Goal: Transaction & Acquisition: Purchase product/service

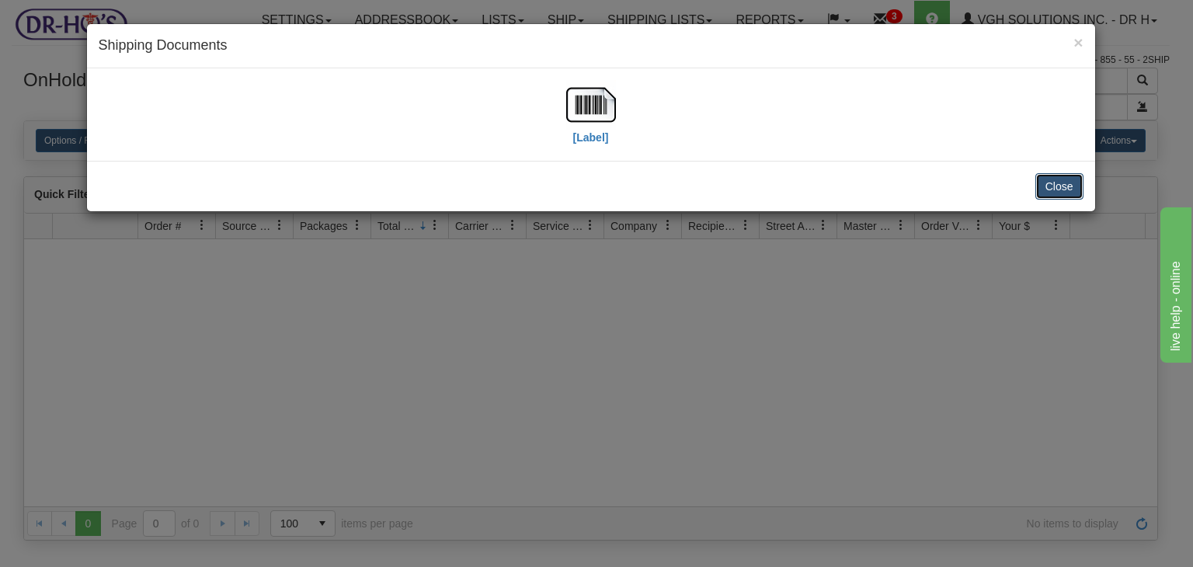
click at [1048, 176] on button "Close" at bounding box center [1059, 186] width 48 height 26
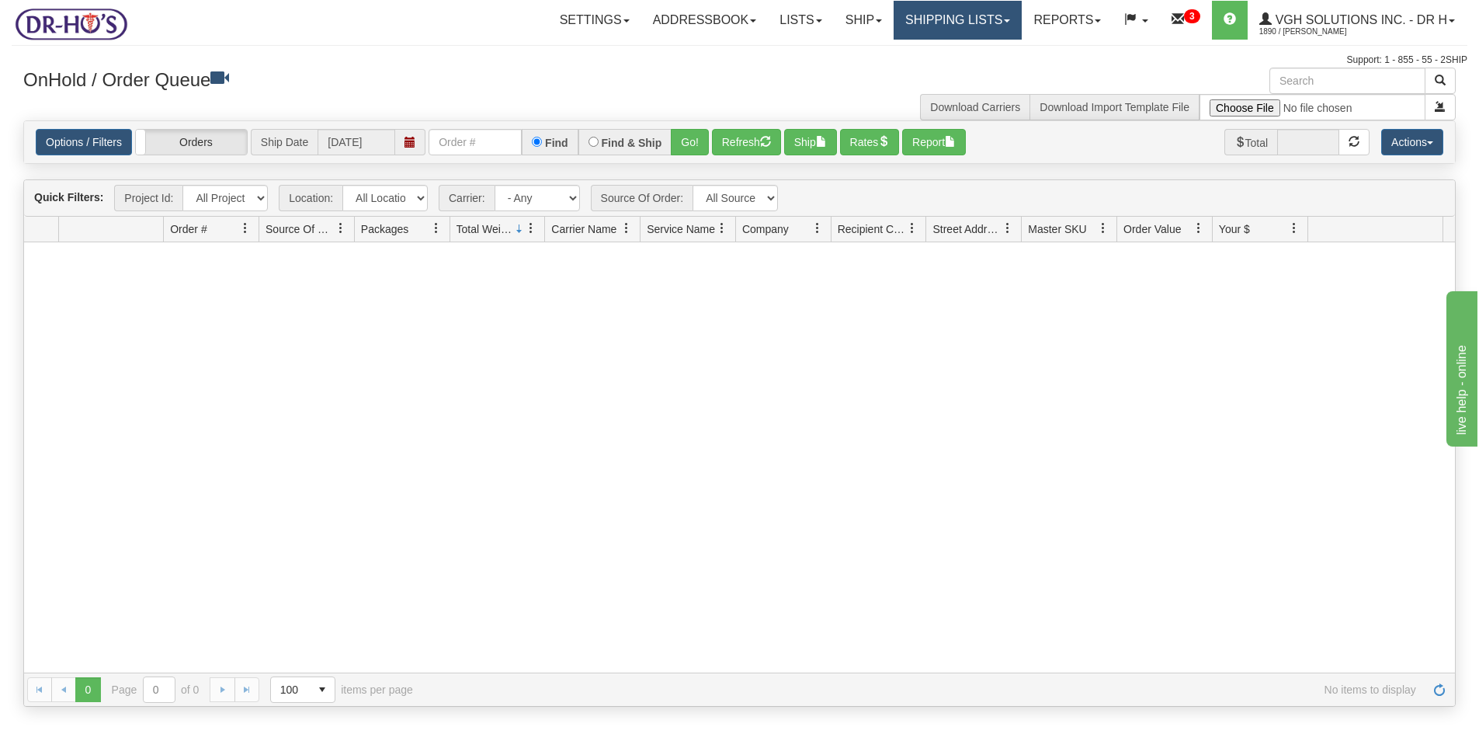
click at [939, 30] on link "Shipping lists" at bounding box center [958, 20] width 128 height 39
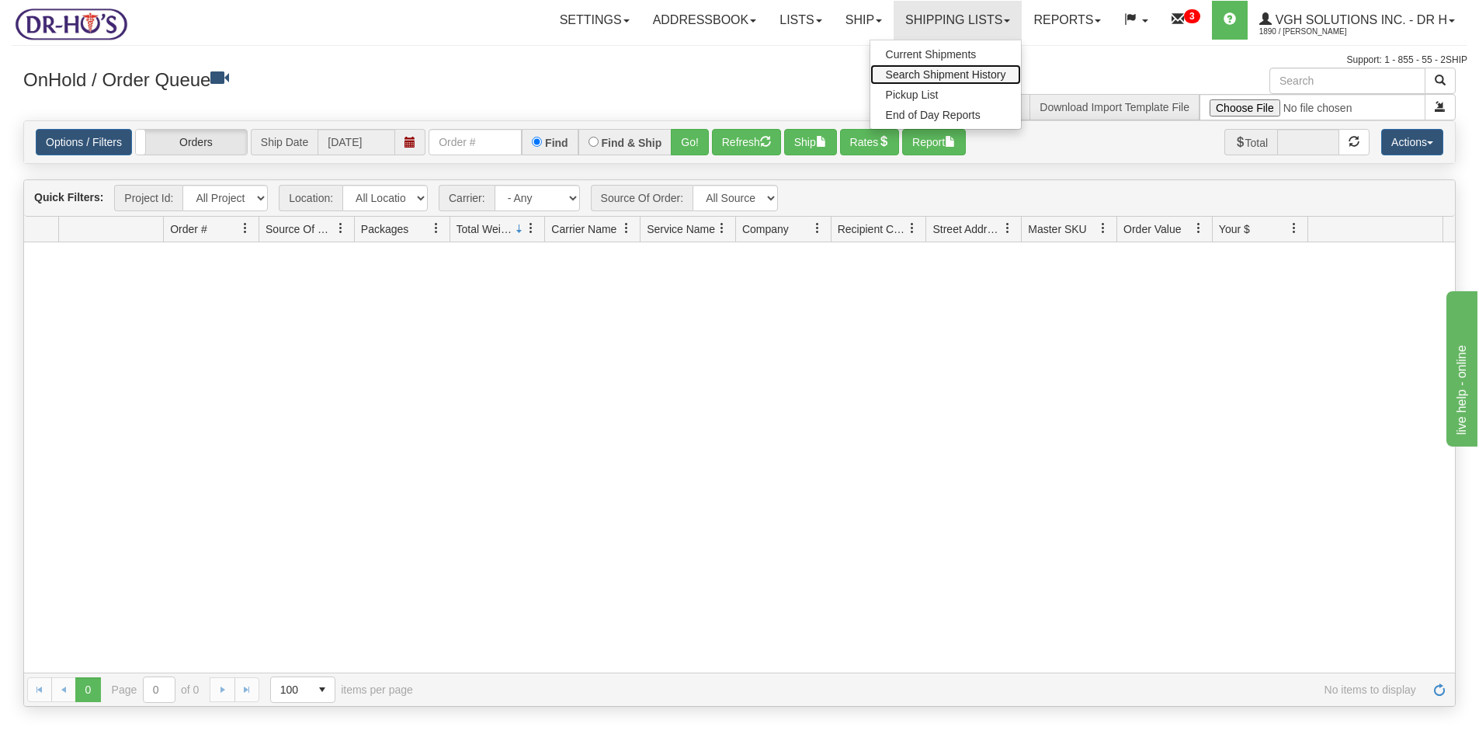
click at [903, 72] on span "Search Shipment History" at bounding box center [946, 74] width 120 height 12
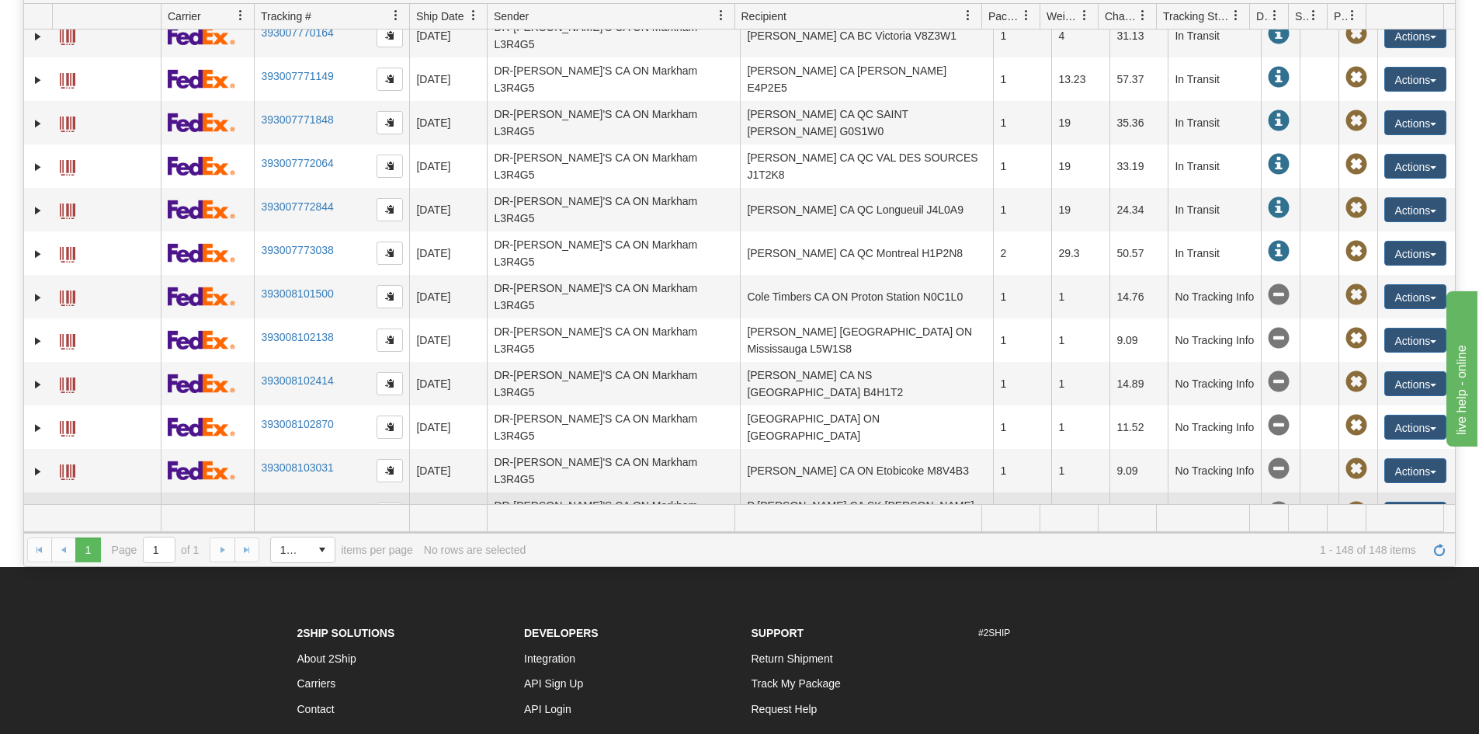
scroll to position [2601, 0]
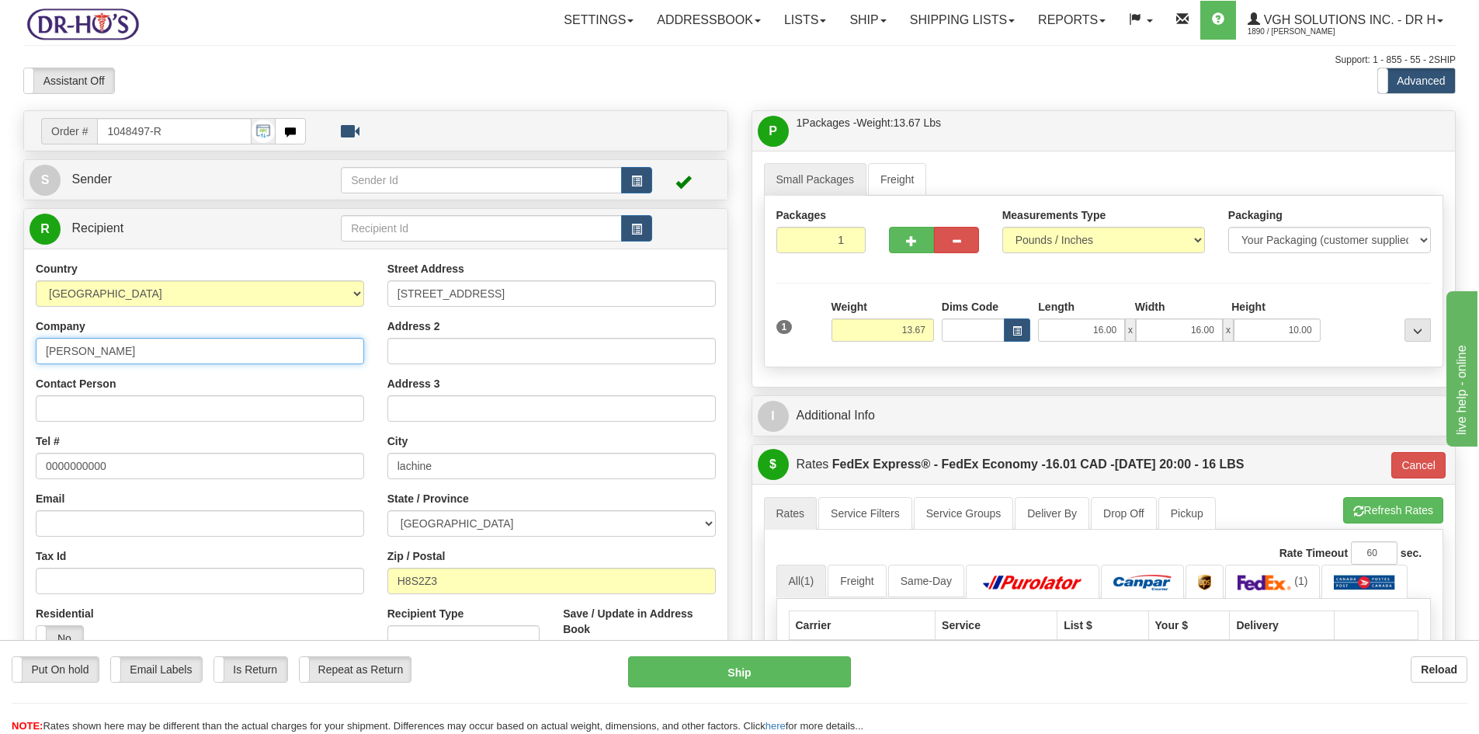
click at [84, 348] on input "Lucie stdenis" at bounding box center [200, 351] width 328 height 26
click at [93, 355] on input "Lucie st denis" at bounding box center [200, 351] width 328 height 26
type input "Lucie St Denis"
drag, startPoint x: 551, startPoint y: 288, endPoint x: 342, endPoint y: 304, distance: 210.2
click at [343, 304] on div "Country AFGHANISTAN ALAND ISLANDS ALBANIA ALGERIA AMERICAN SAMOA ANDORRA ANGOLA…" at bounding box center [376, 470] width 704 height 418
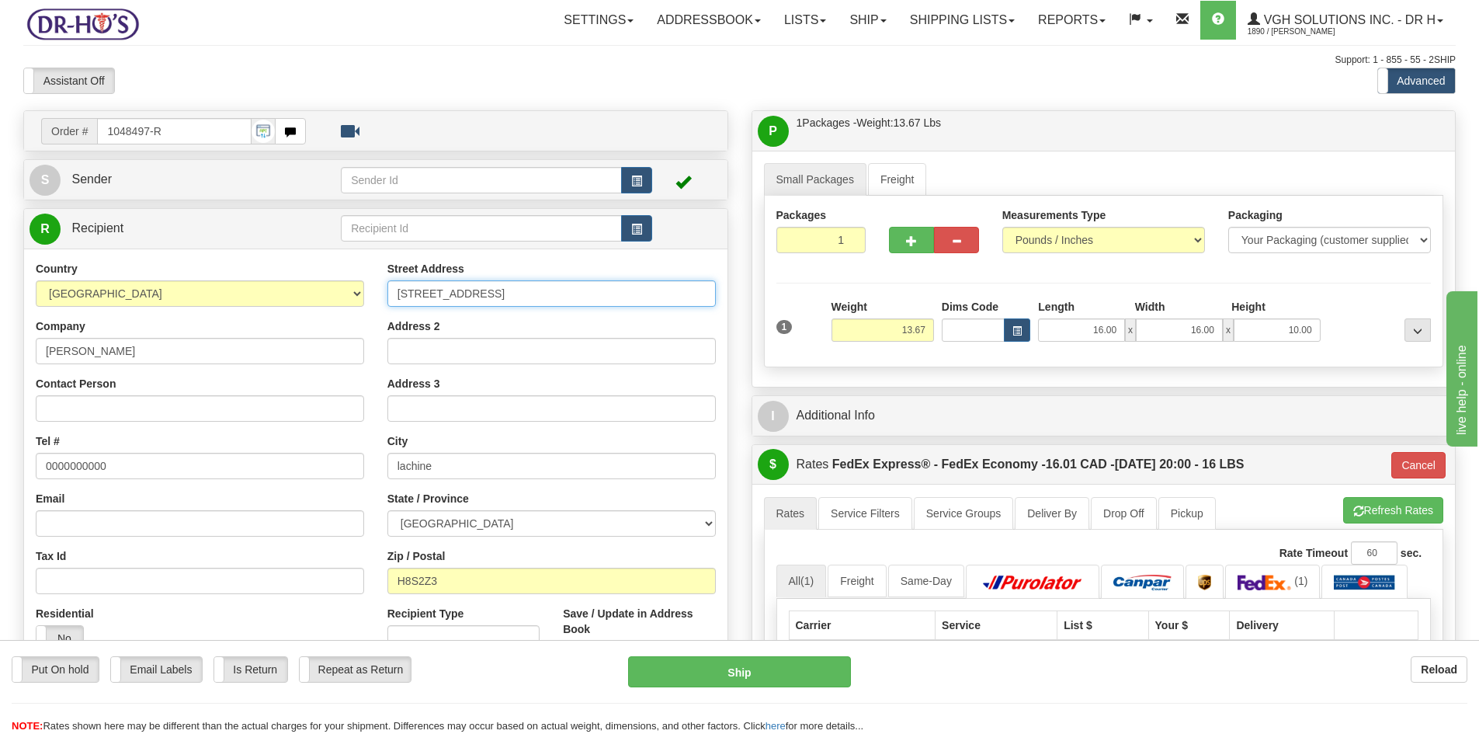
paste input "27 Rue Faubert"
type input "27 Rue Faubert"
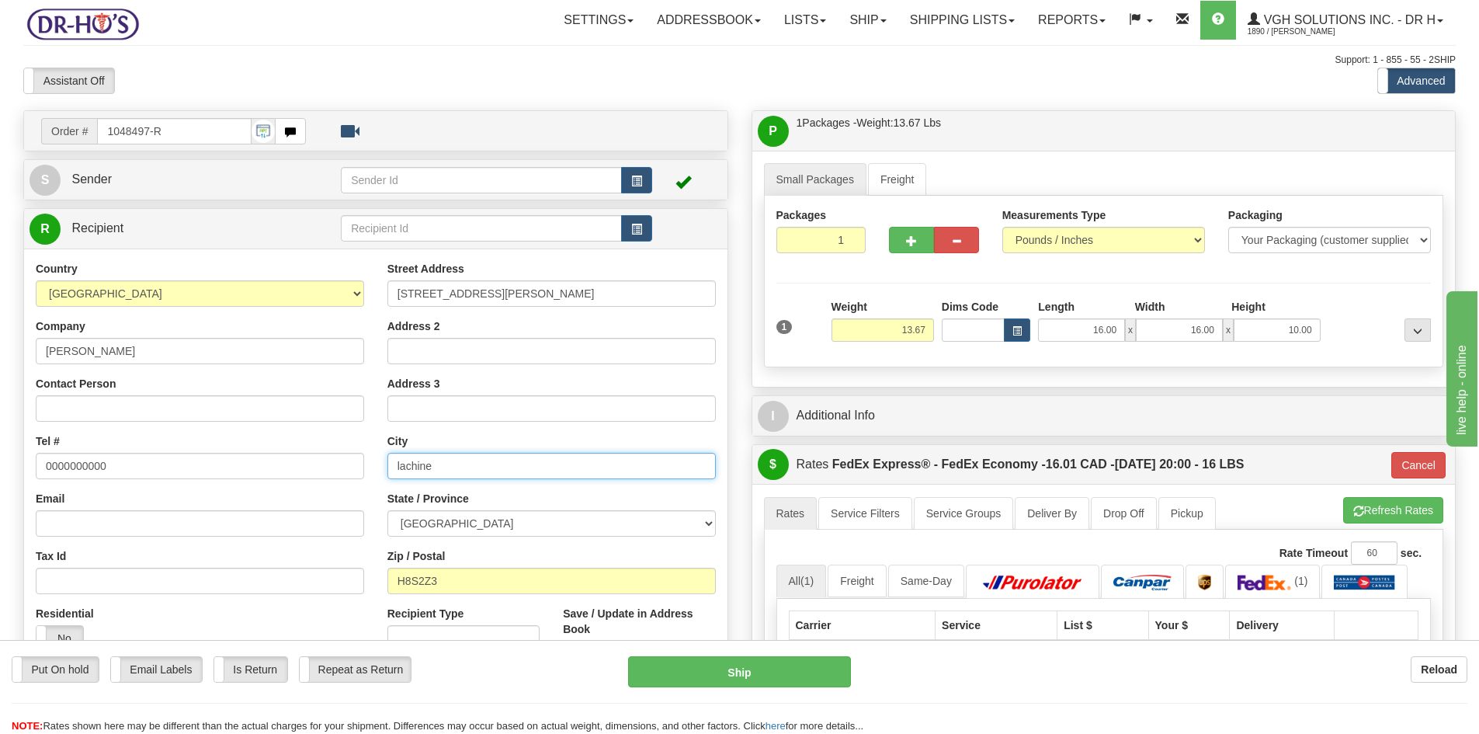
drag, startPoint x: 442, startPoint y: 470, endPoint x: 372, endPoint y: 468, distance: 69.9
click at [372, 468] on div "Country AFGHANISTAN ALAND ISLANDS ALBANIA ALGERIA AMERICAN SAMOA ANDORRA ANGOLA…" at bounding box center [376, 470] width 704 height 418
paste input "Mercier,"
type input "Mercier"
drag, startPoint x: 463, startPoint y: 578, endPoint x: 307, endPoint y: 584, distance: 155.4
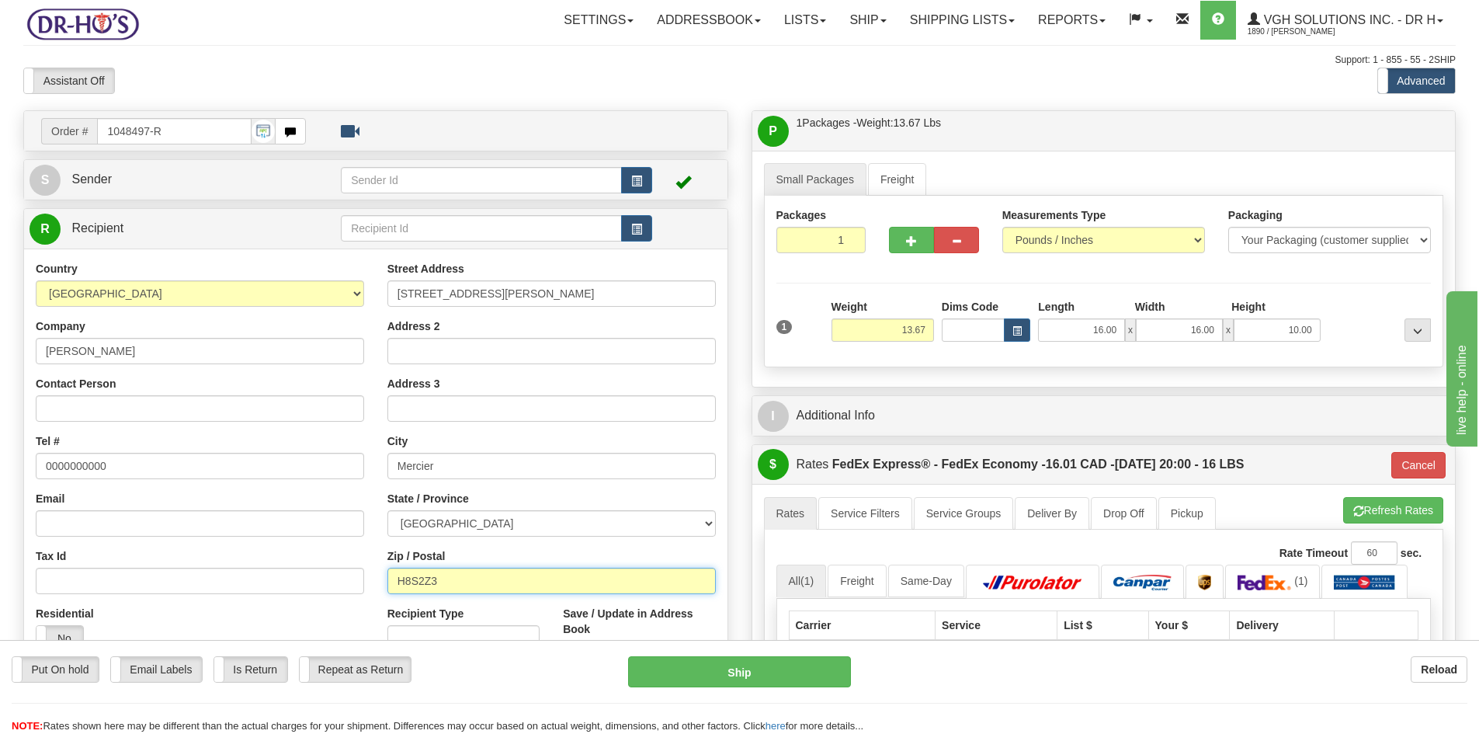
click at [307, 584] on div "Country AFGHANISTAN ALAND ISLANDS ALBANIA ALGERIA AMERICAN SAMOA ANDORRA ANGOLA…" at bounding box center [376, 470] width 704 height 418
paste input "J6R 1J7"
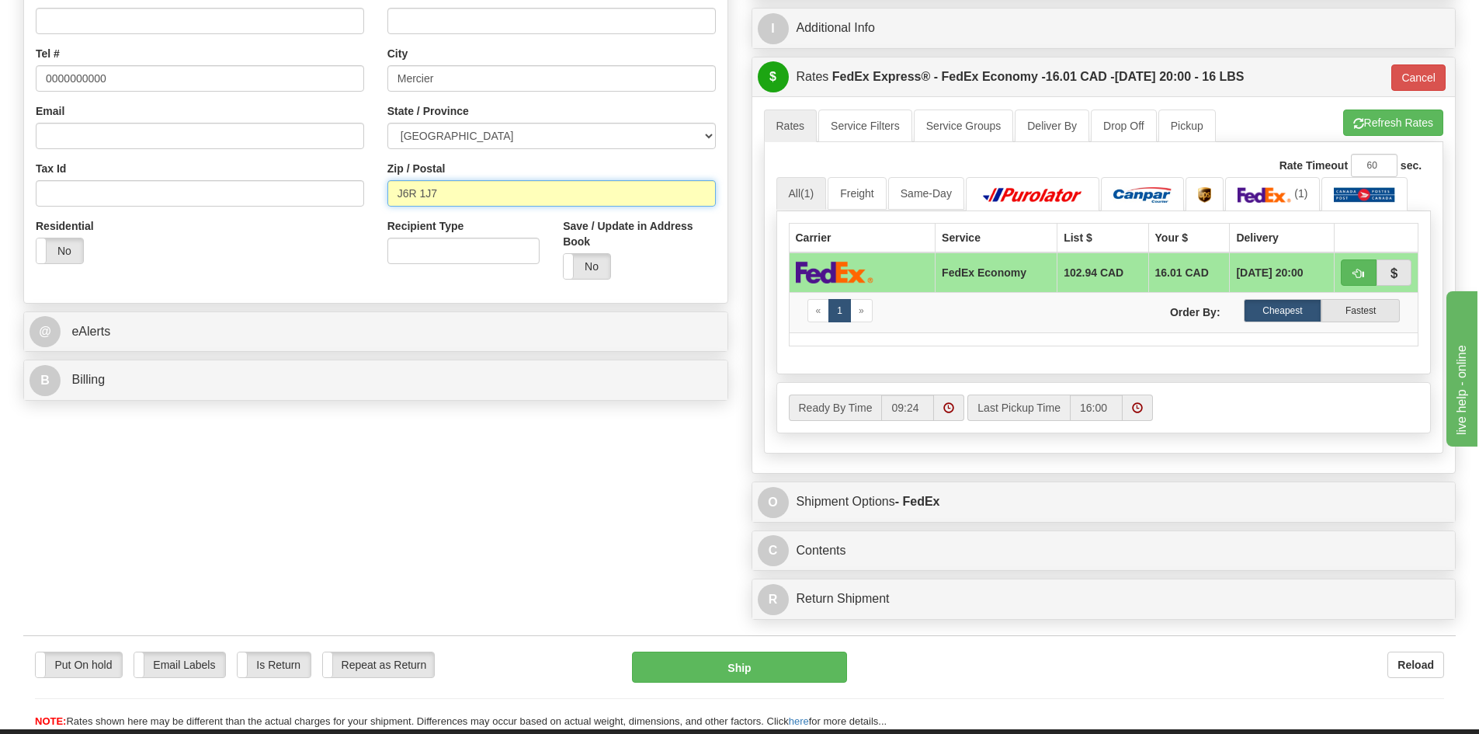
scroll to position [388, 0]
type input "J6R 1J7"
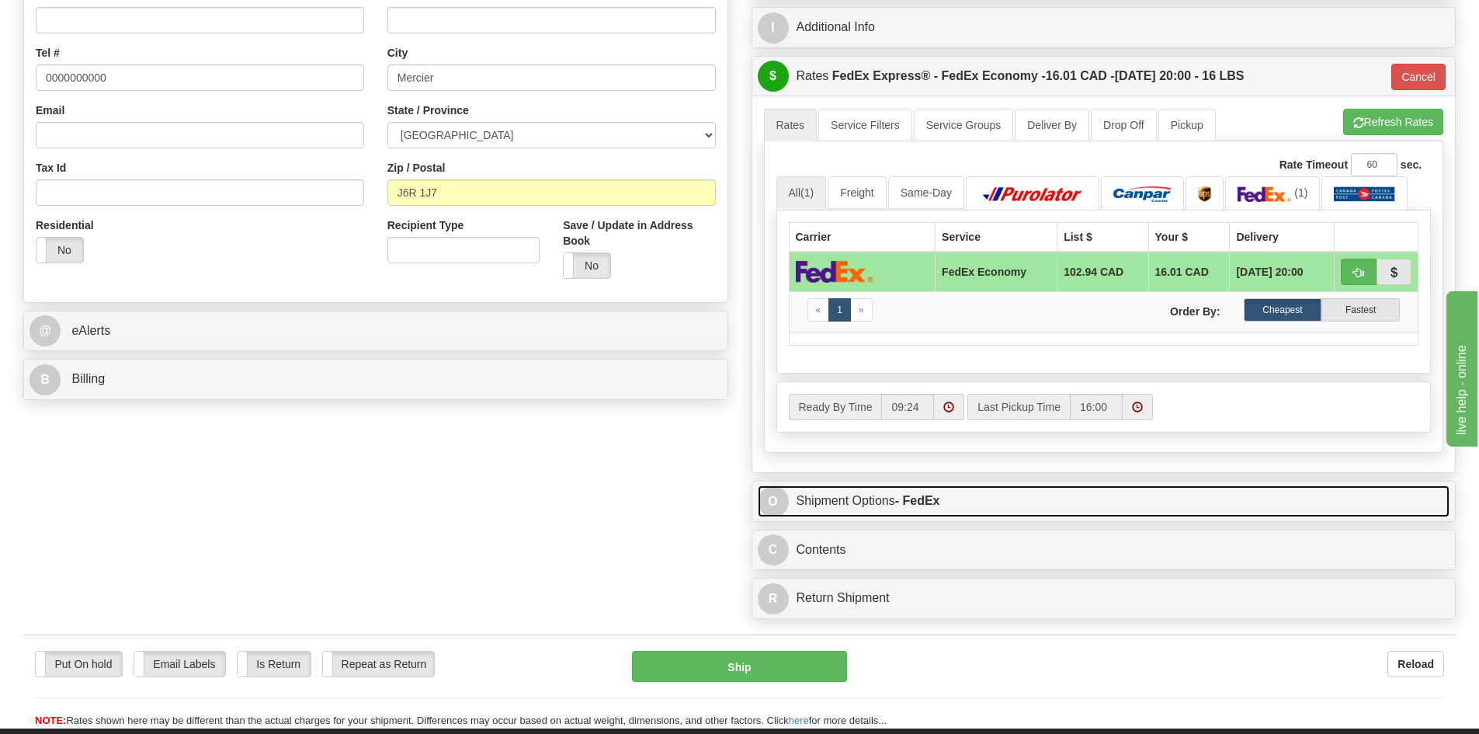
click at [1017, 496] on link "O Shipment Options - FedEx" at bounding box center [1104, 501] width 693 height 32
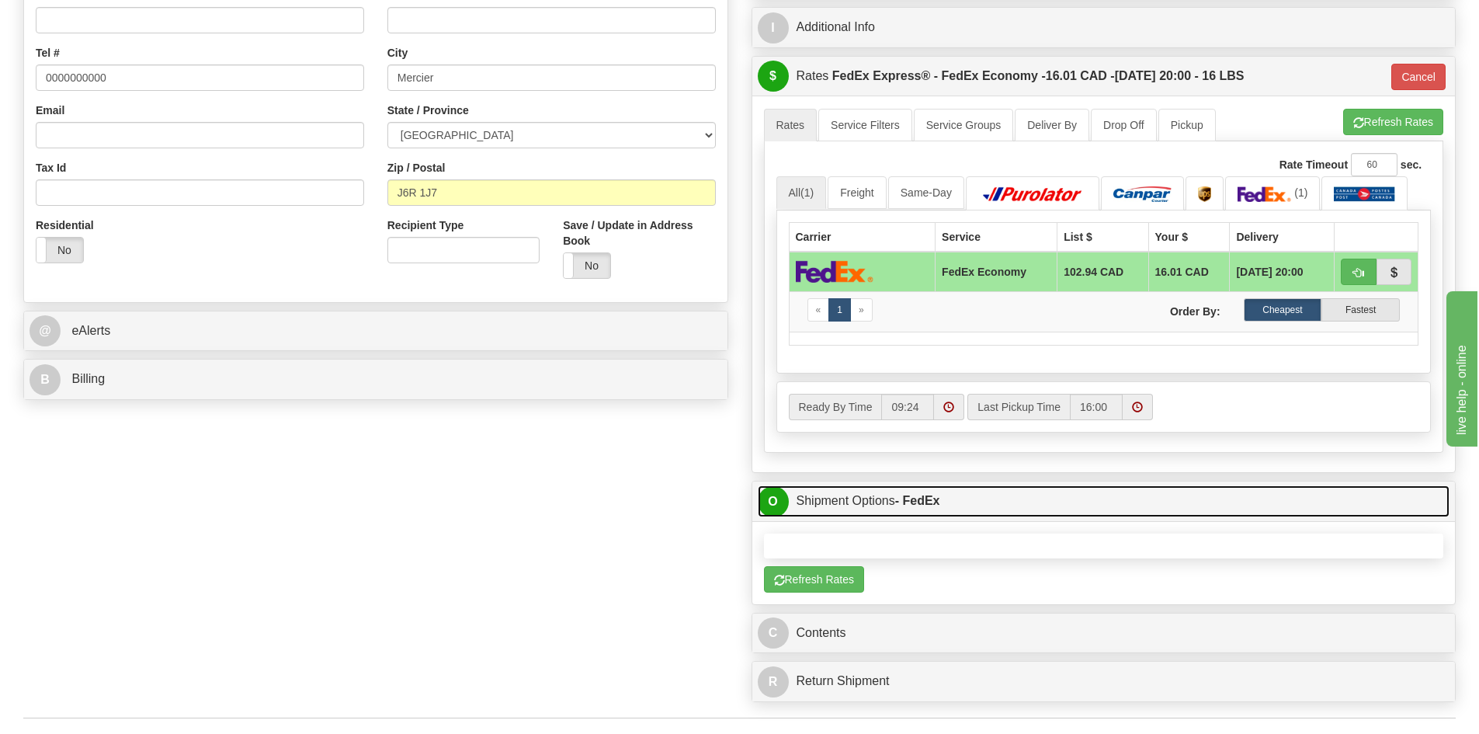
type input "20"
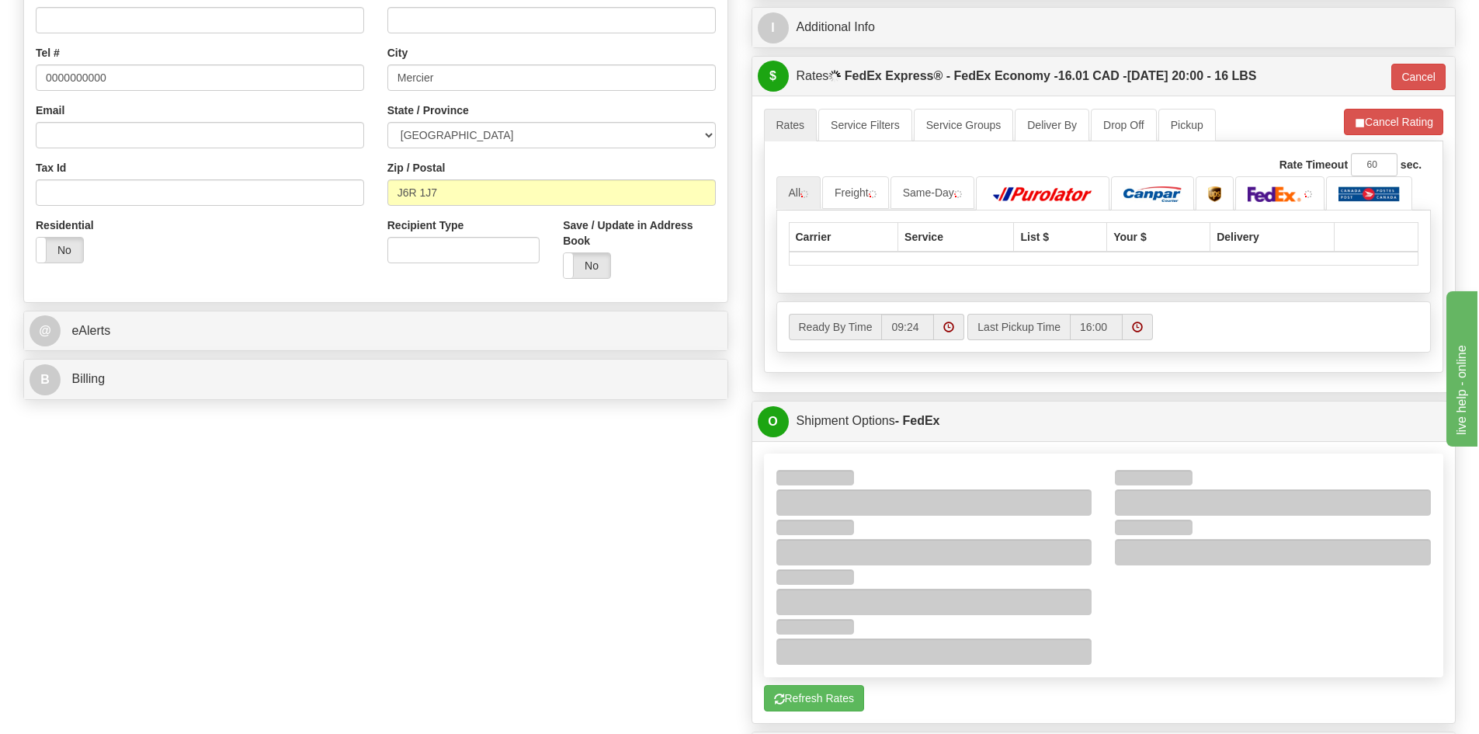
click at [1155, 641] on div at bounding box center [1104, 565] width 679 height 199
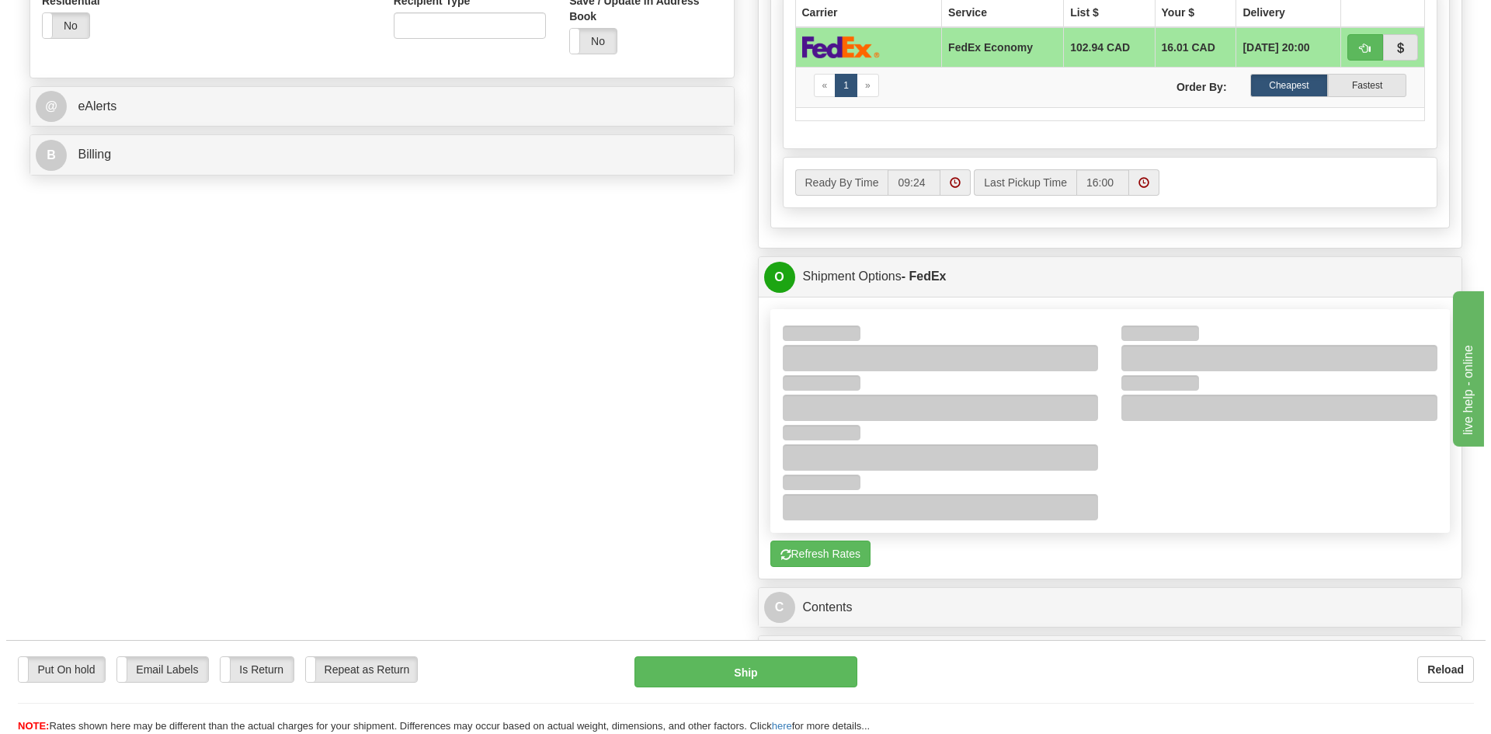
scroll to position [621, 0]
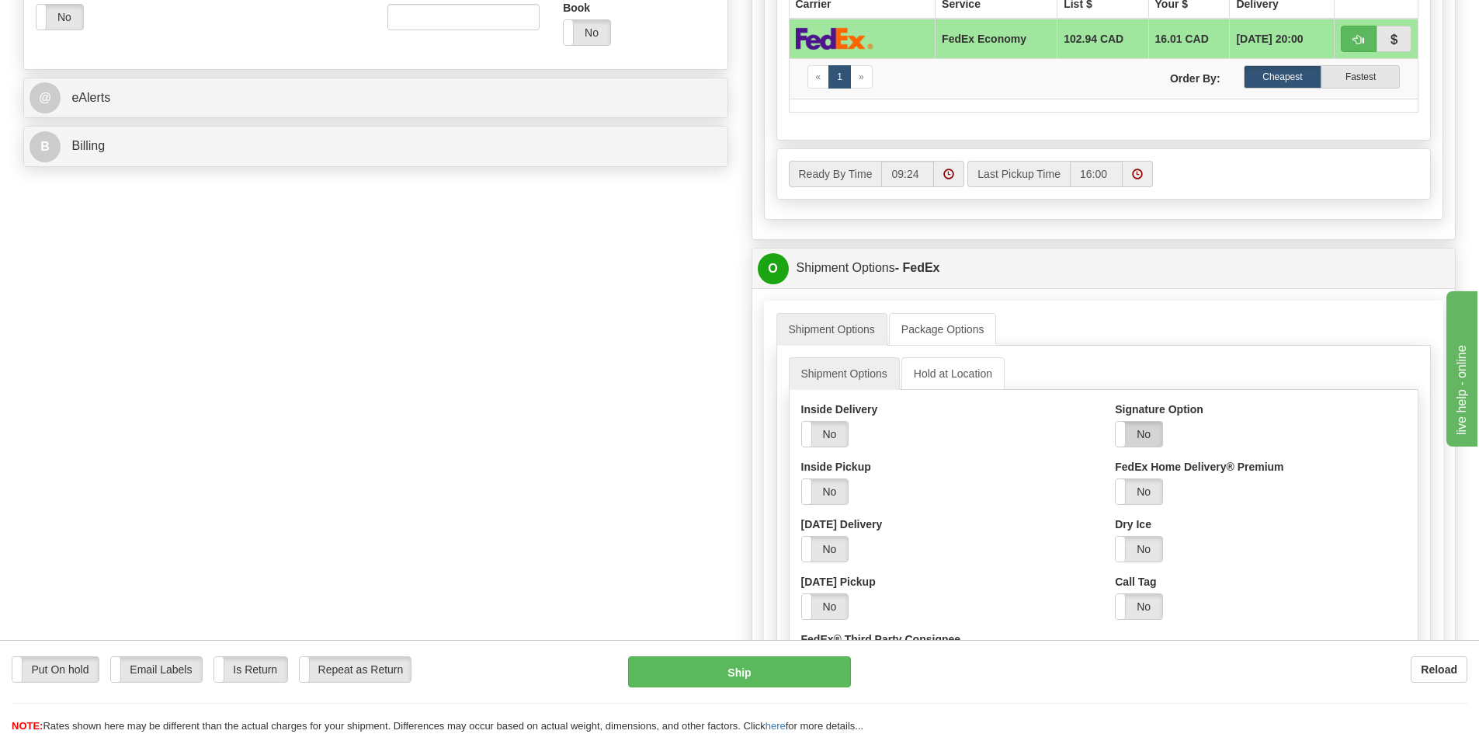
click at [1143, 431] on label "No" at bounding box center [1139, 434] width 47 height 25
click at [1143, 485] on select "Adult Direct Indirect No Signature Required Service Default" at bounding box center [1182, 491] width 134 height 26
select select "2"
click at [1115, 478] on select "Adult Direct Indirect No Signature Required Service Default" at bounding box center [1182, 491] width 134 height 26
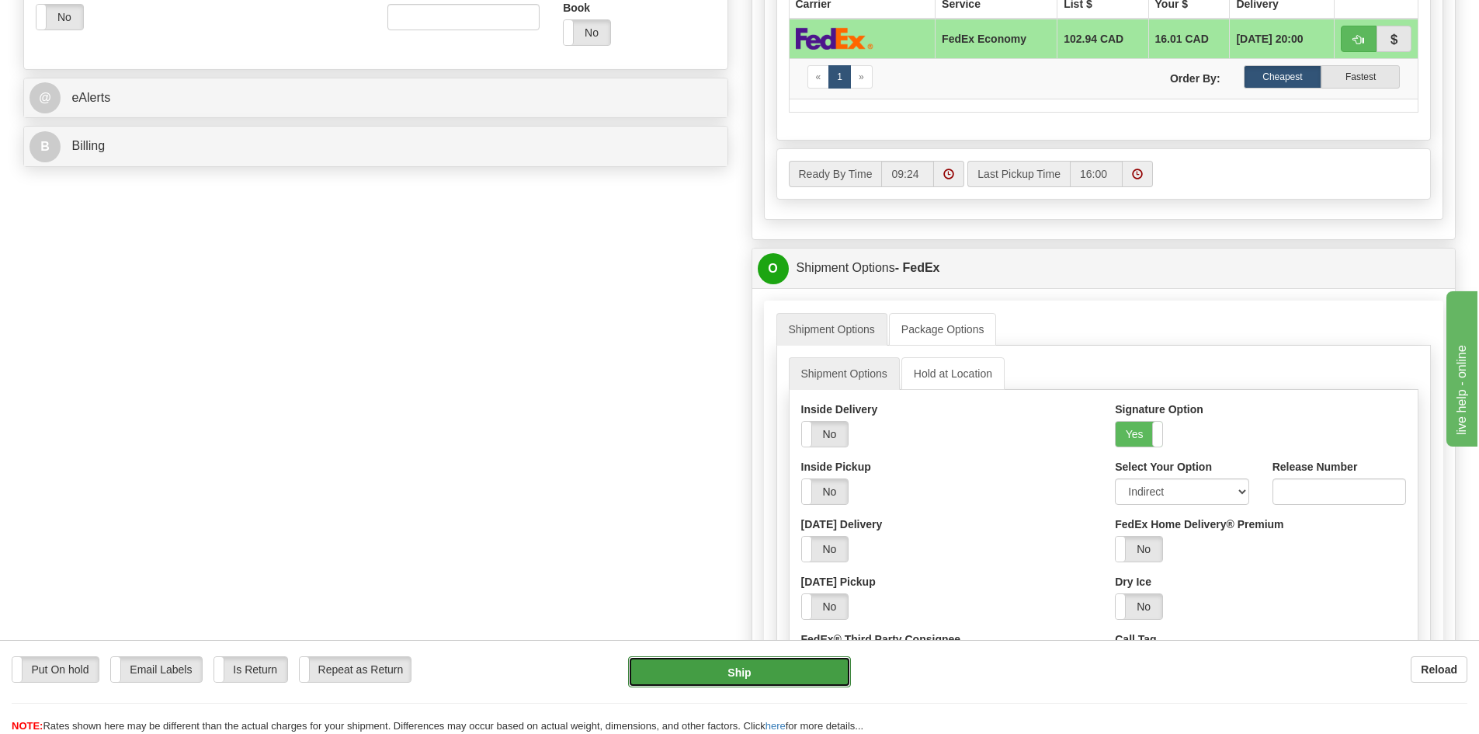
click at [782, 669] on button "Ship" at bounding box center [739, 671] width 223 height 31
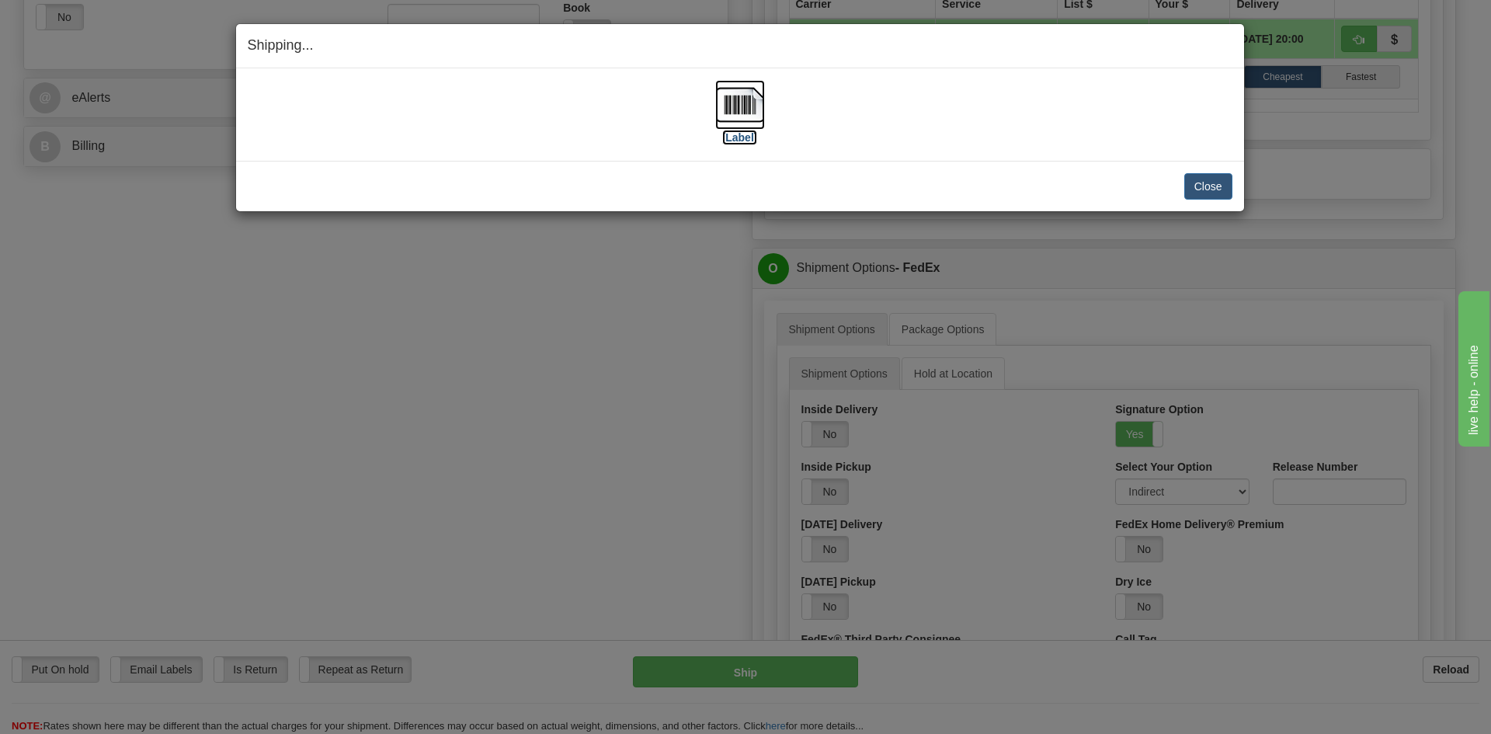
click at [733, 112] on img at bounding box center [740, 105] width 50 height 50
click at [1211, 180] on button "Close" at bounding box center [1208, 186] width 48 height 26
click at [1206, 186] on button "Close" at bounding box center [1208, 186] width 48 height 26
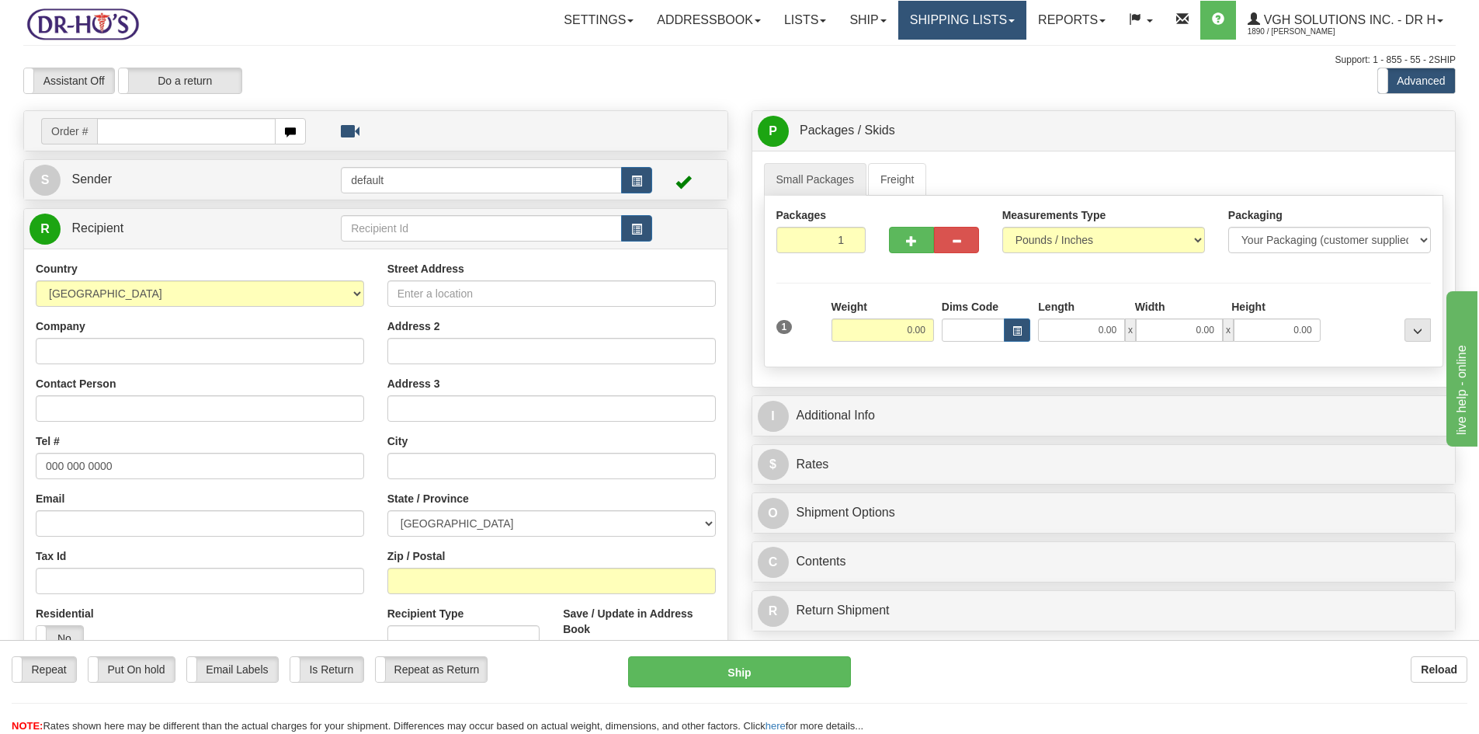
click at [926, 24] on link "Shipping lists" at bounding box center [962, 20] width 128 height 39
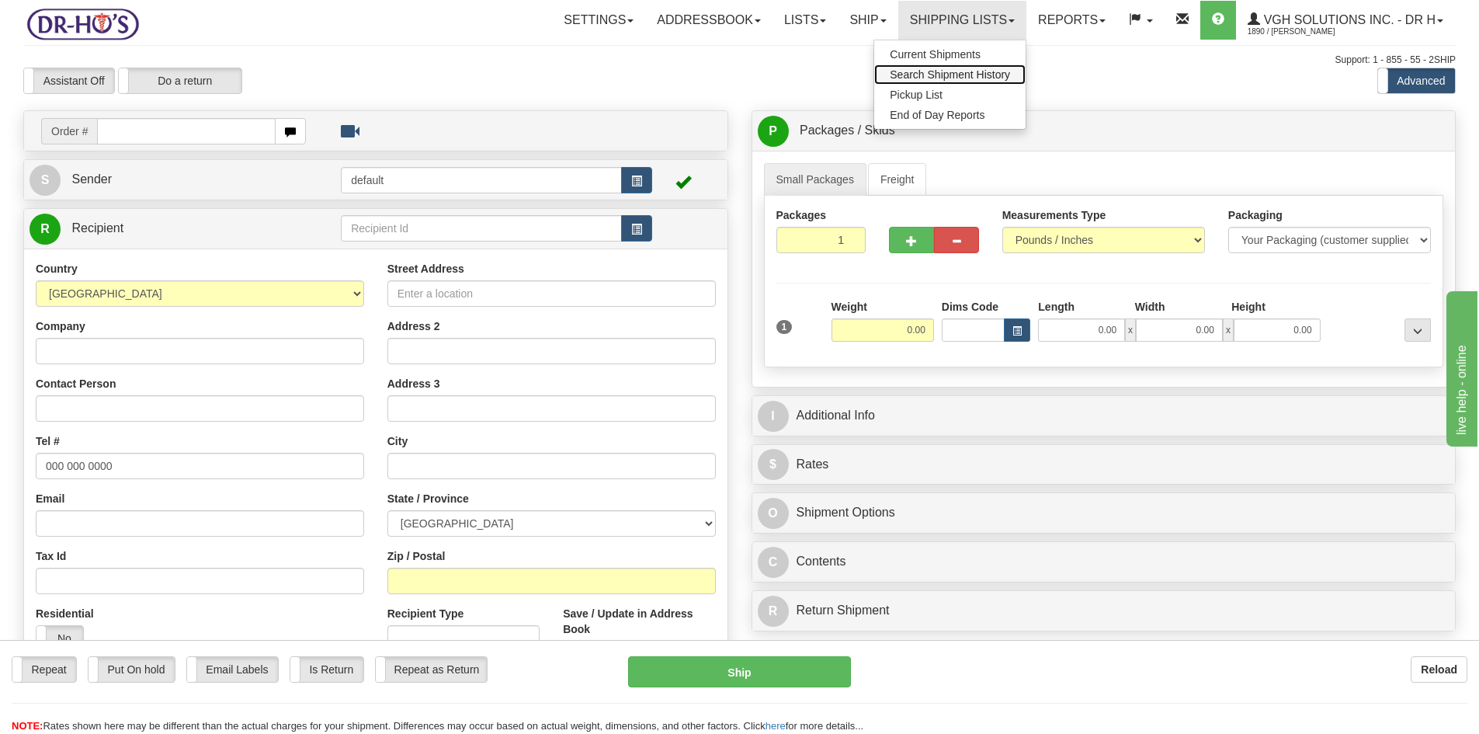
click at [903, 78] on span "Search Shipment History" at bounding box center [950, 74] width 120 height 12
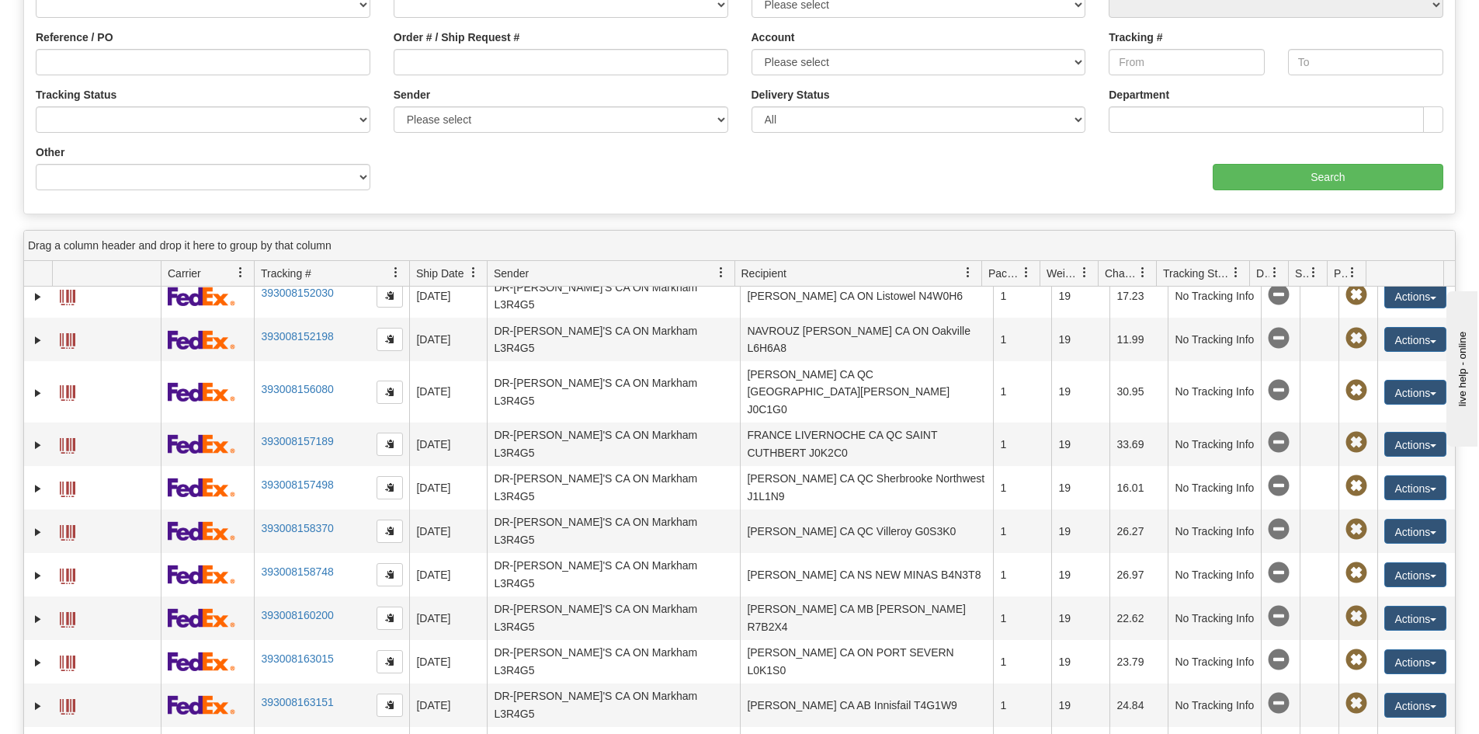
scroll to position [238, 0]
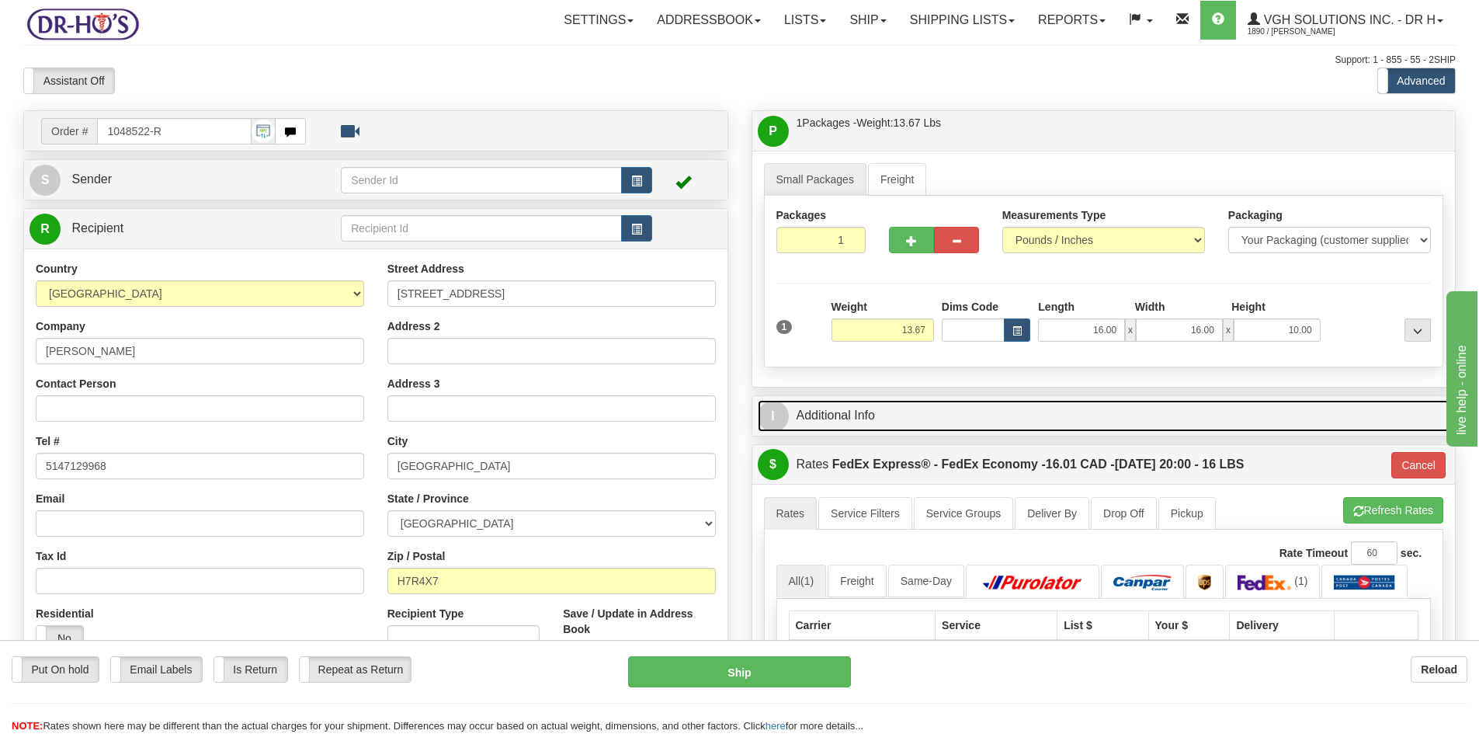
click at [947, 423] on link "I Additional Info" at bounding box center [1104, 416] width 693 height 32
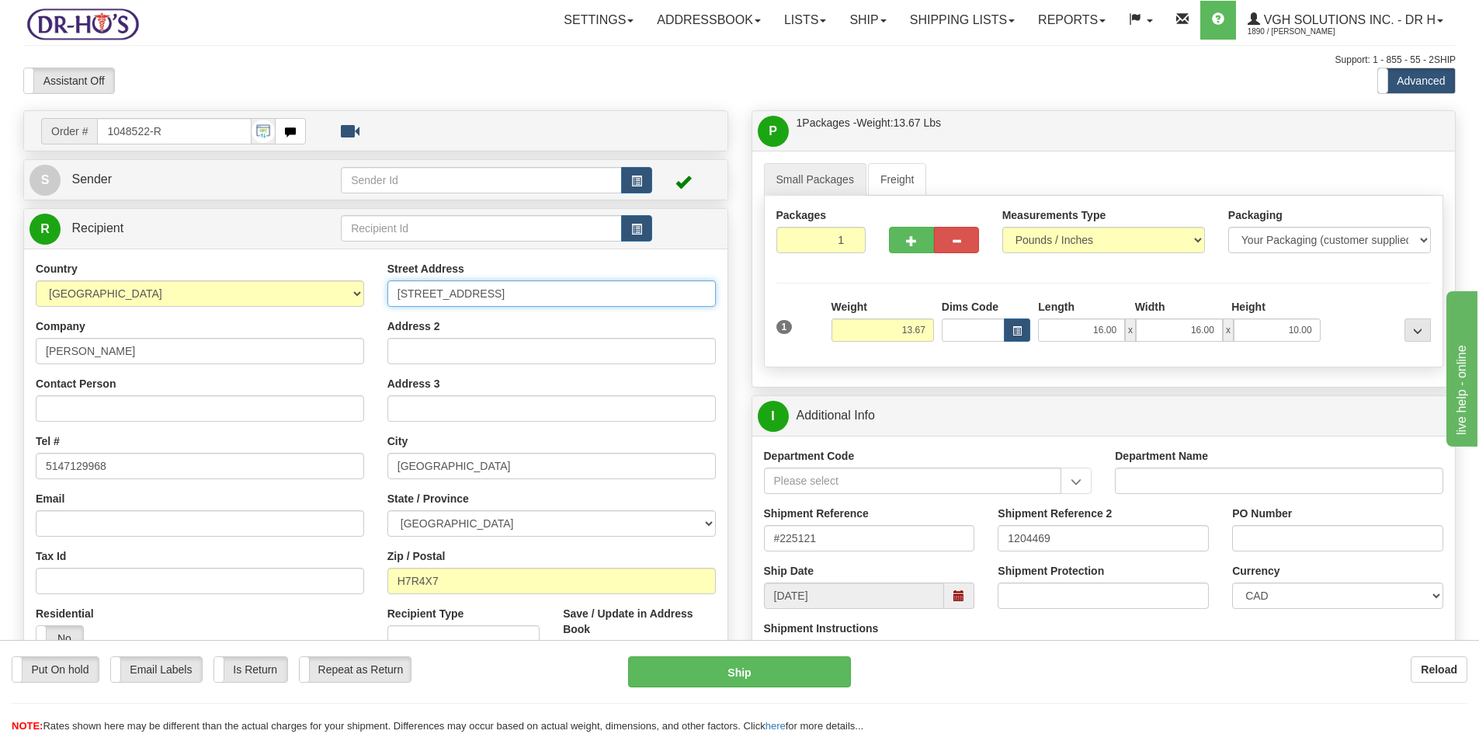
drag, startPoint x: 464, startPoint y: 293, endPoint x: 350, endPoint y: 299, distance: 114.3
click at [350, 299] on div "Country [GEOGRAPHIC_DATA] [GEOGRAPHIC_DATA] [GEOGRAPHIC_DATA] [GEOGRAPHIC_DATA]…" at bounding box center [376, 470] width 704 height 418
paste input "[STREET_ADDRESS]"
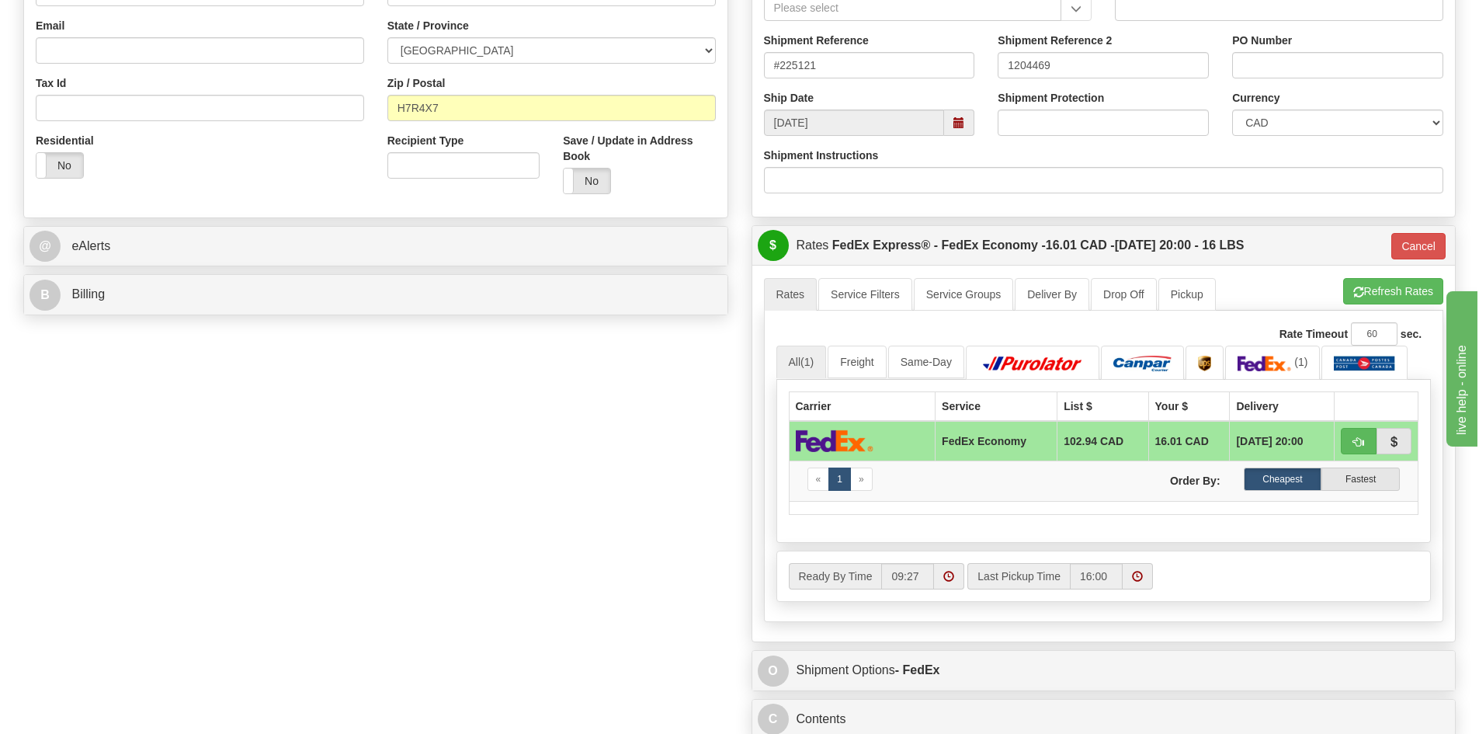
scroll to position [777, 0]
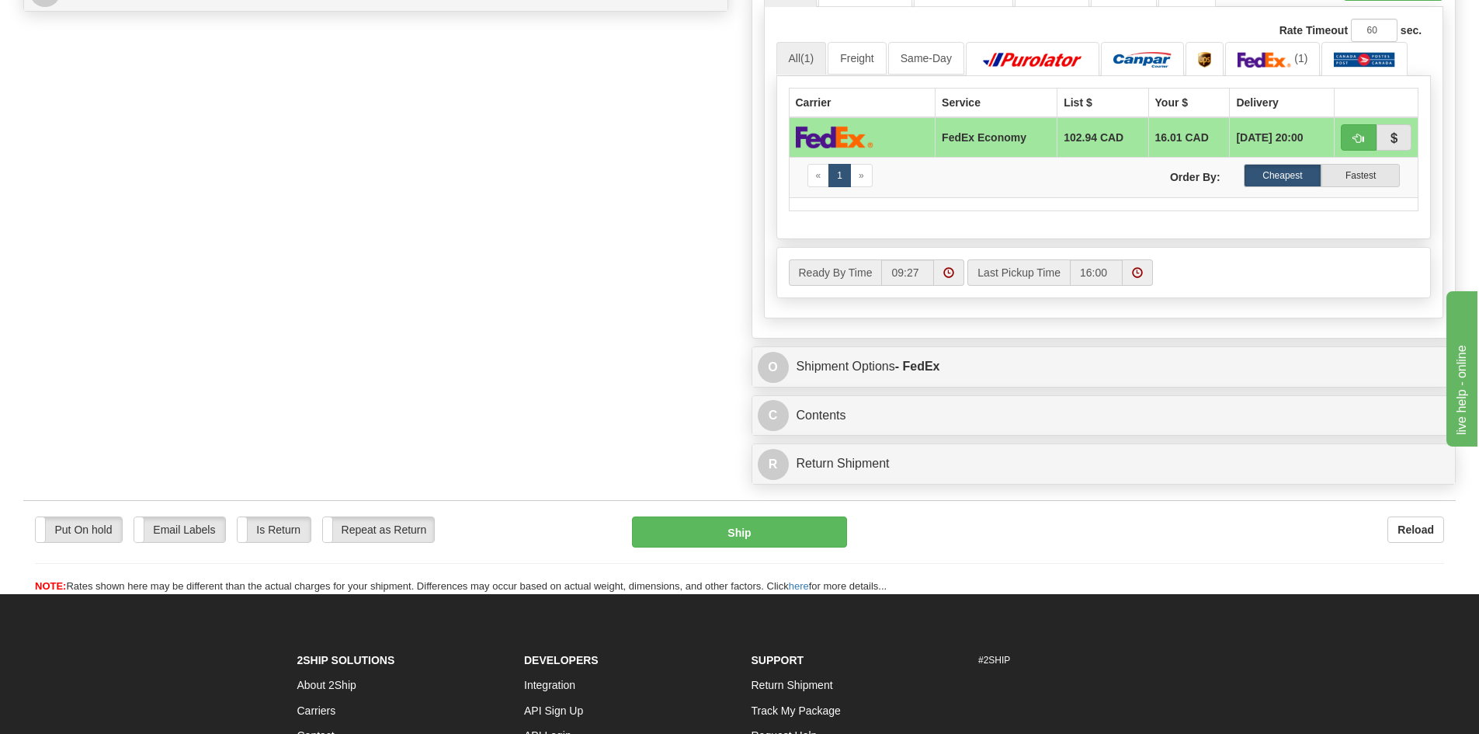
type input "[STREET_ADDRESS]"
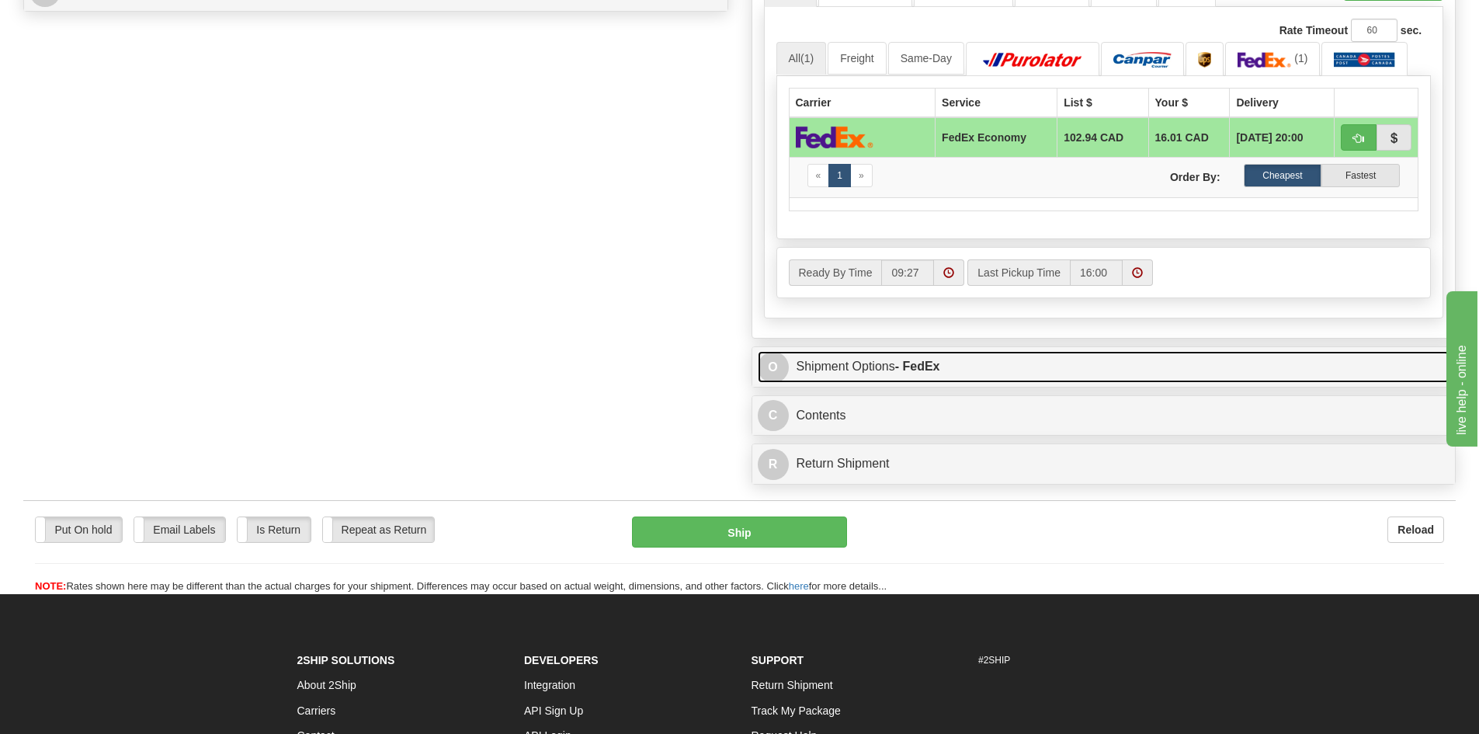
click at [1001, 366] on link "O Shipment Options - FedEx" at bounding box center [1104, 367] width 693 height 32
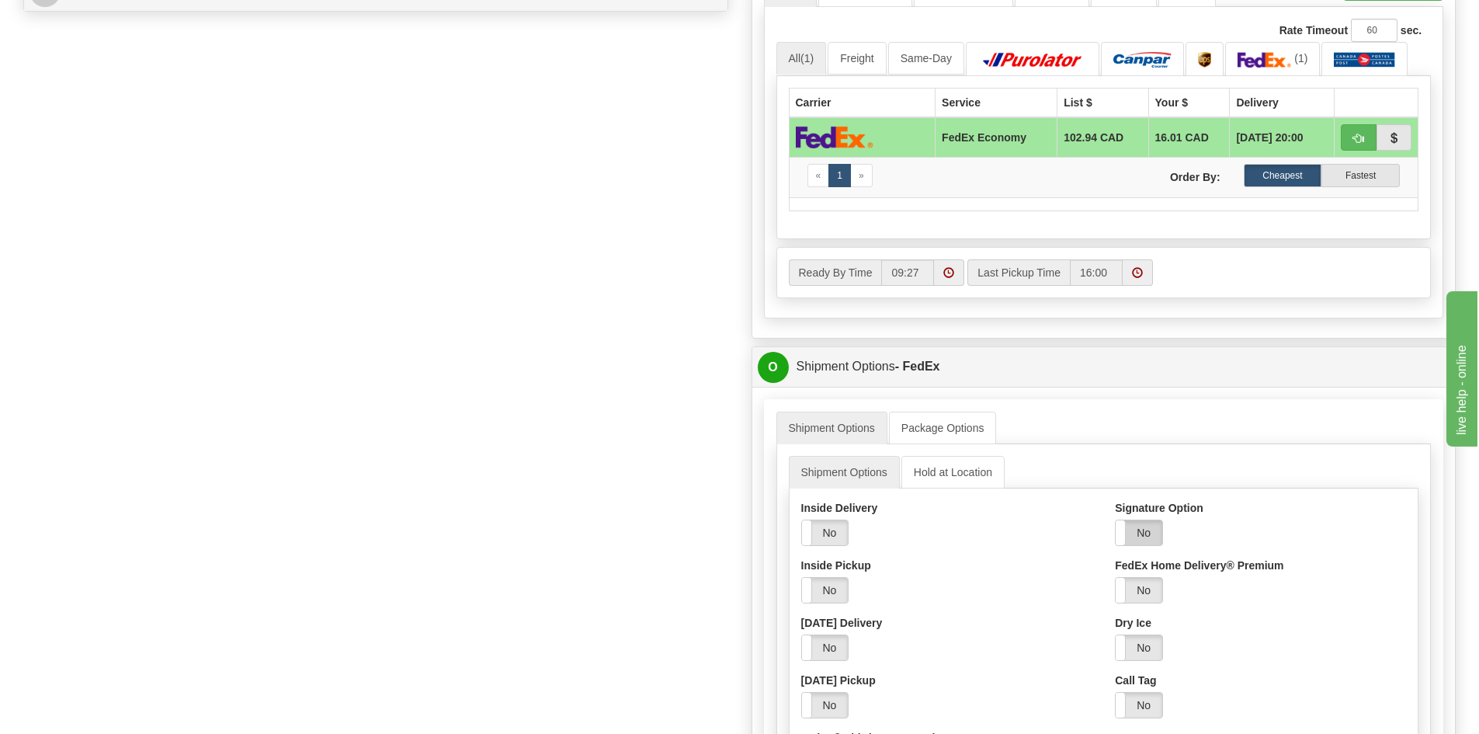
click at [1139, 539] on label "No" at bounding box center [1139, 532] width 47 height 25
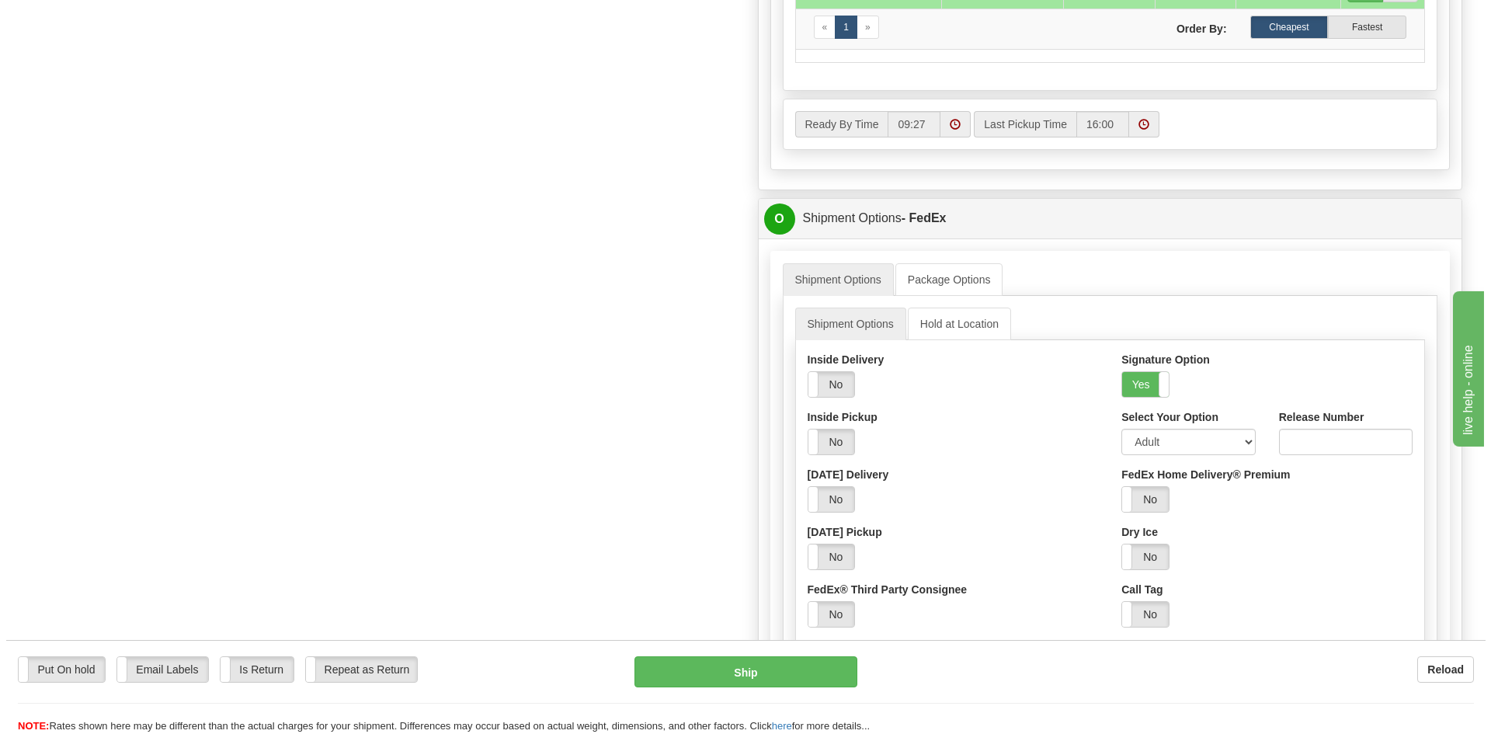
scroll to position [932, 0]
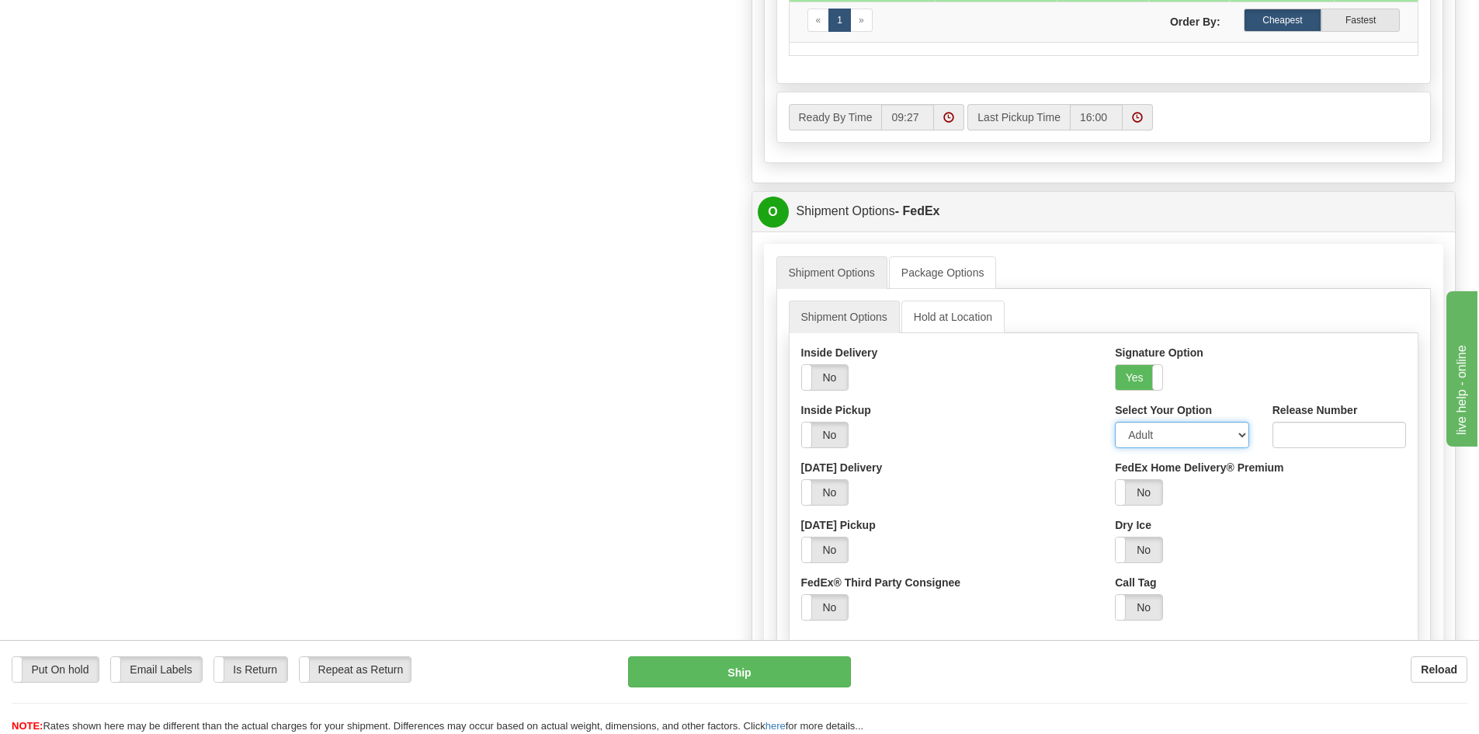
click at [1179, 441] on select "Adult Direct Indirect No Signature Required Service Default" at bounding box center [1182, 435] width 134 height 26
select select "2"
click at [1115, 422] on select "Adult Direct Indirect No Signature Required Service Default" at bounding box center [1182, 435] width 134 height 26
click at [766, 669] on button "Ship" at bounding box center [739, 671] width 223 height 31
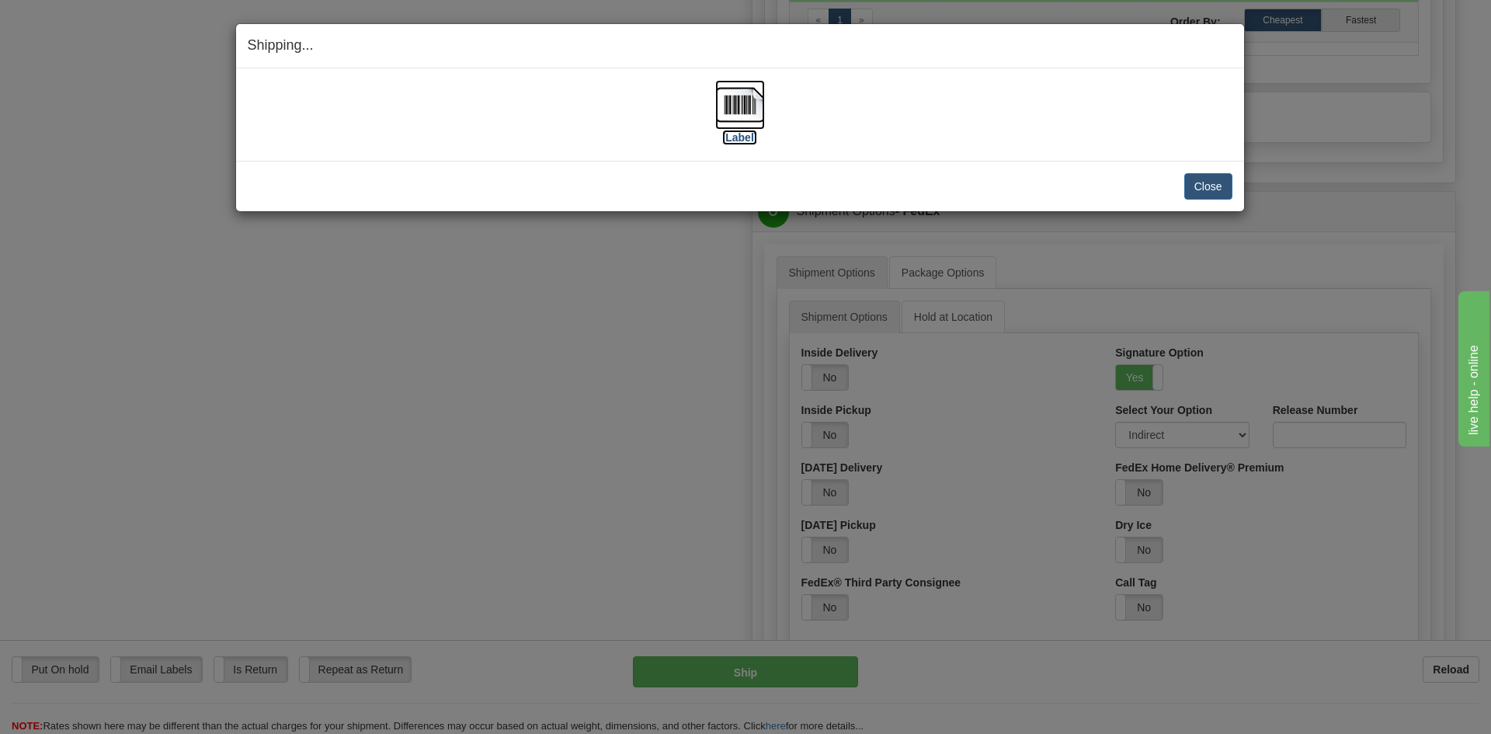
click at [742, 97] on img at bounding box center [740, 105] width 50 height 50
